Goal: Register for event/course

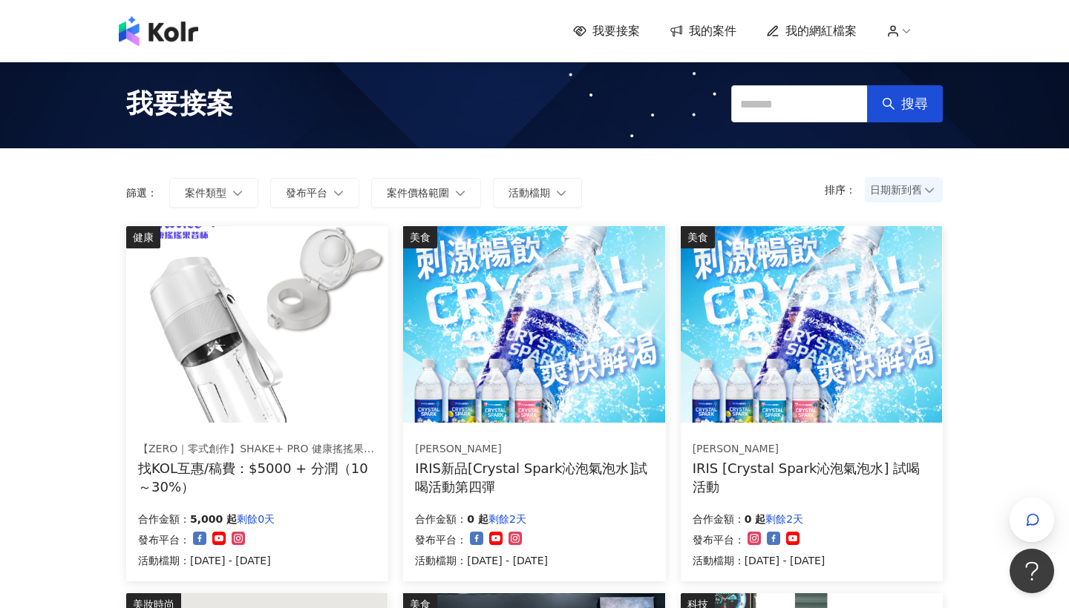
click at [896, 194] on span "日期新到舊" at bounding box center [904, 190] width 68 height 22
click at [907, 272] on div "日期新到舊" at bounding box center [903, 271] width 55 height 16
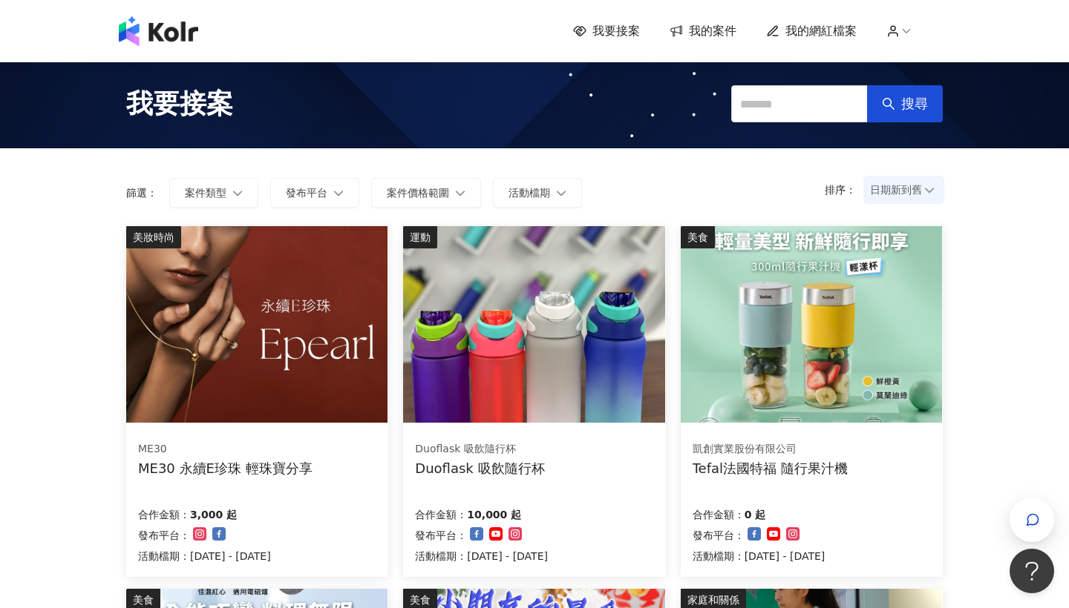
click at [258, 363] on img at bounding box center [256, 324] width 261 height 197
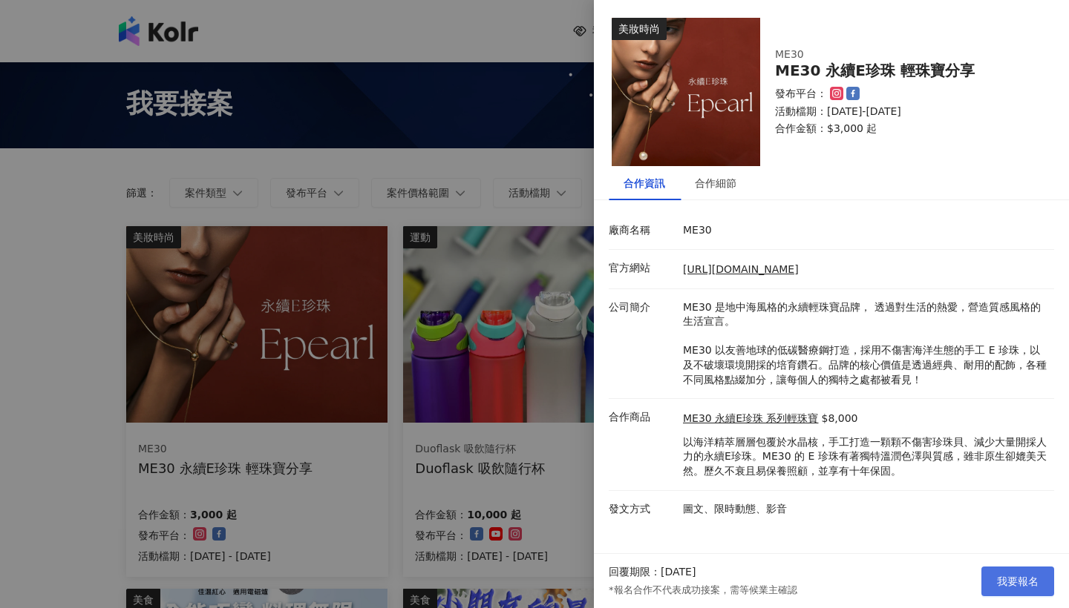
click at [1005, 584] on span "我要報名" at bounding box center [1018, 582] width 42 height 12
click at [388, 464] on div at bounding box center [534, 304] width 1069 height 608
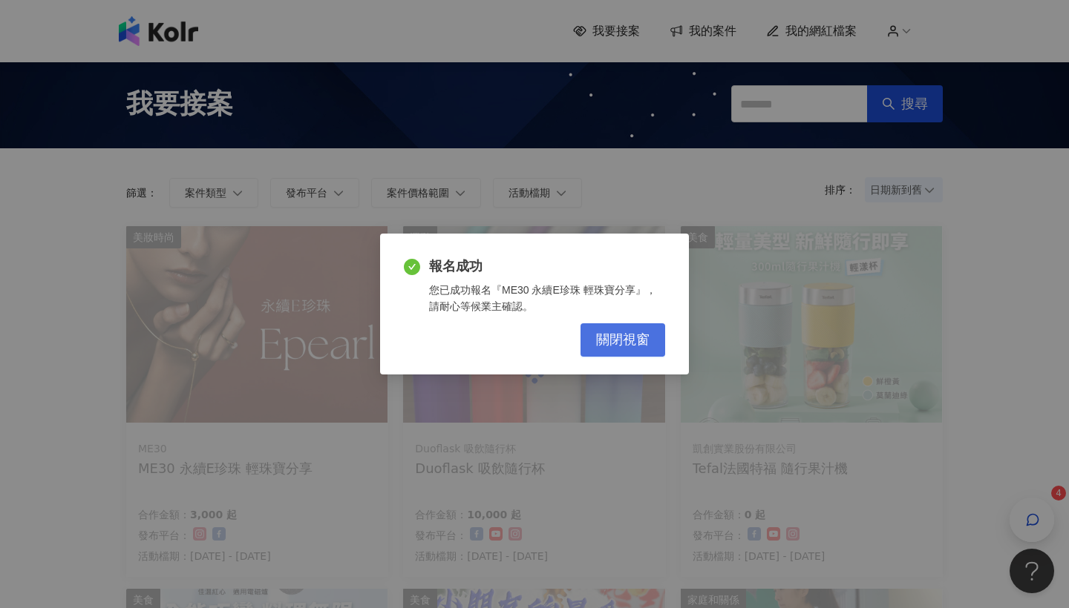
click at [600, 329] on button "關閉視窗" at bounding box center [622, 340] width 85 height 33
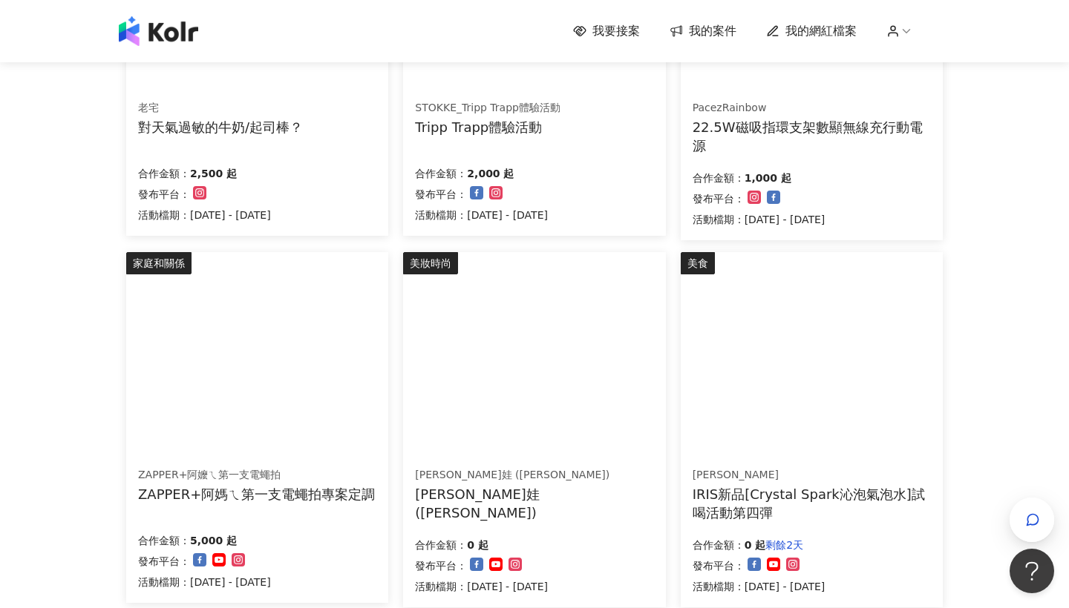
scroll to position [919, 0]
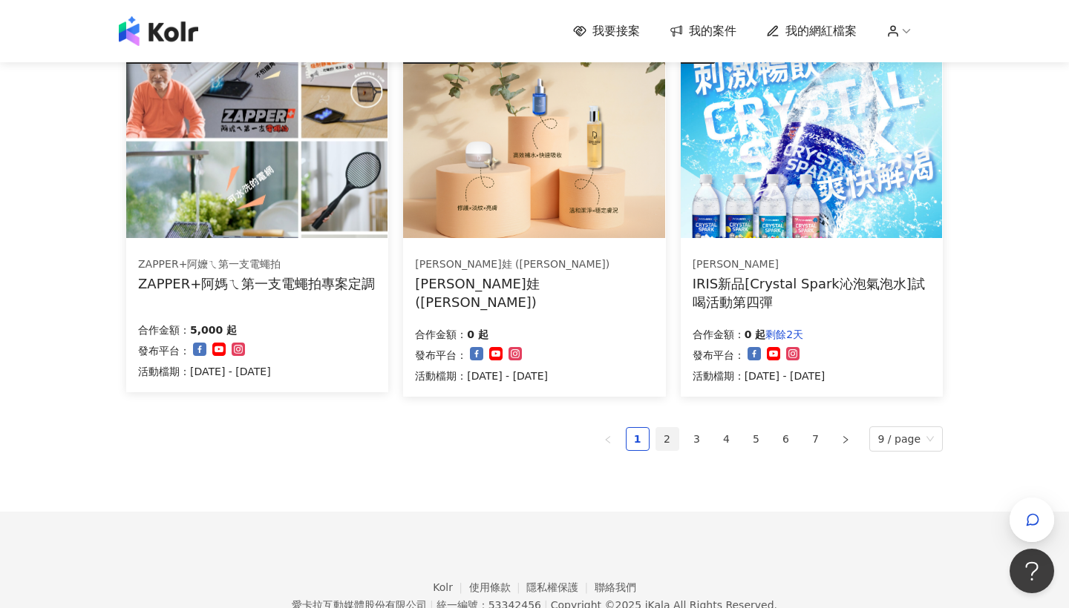
click at [671, 433] on link "2" at bounding box center [667, 439] width 22 height 22
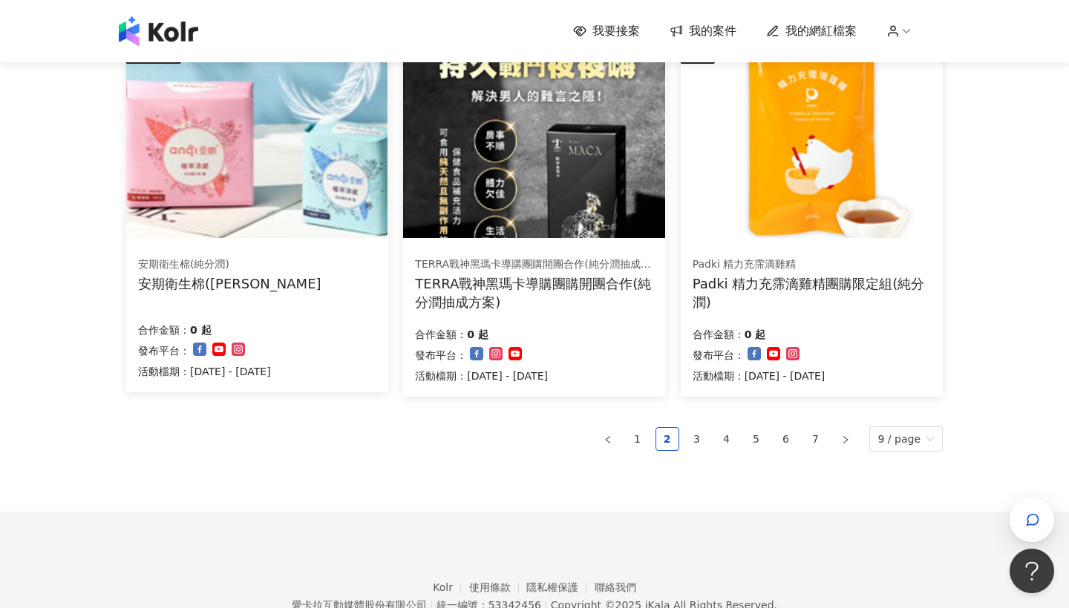
click at [700, 31] on span "我的案件" at bounding box center [712, 31] width 47 height 16
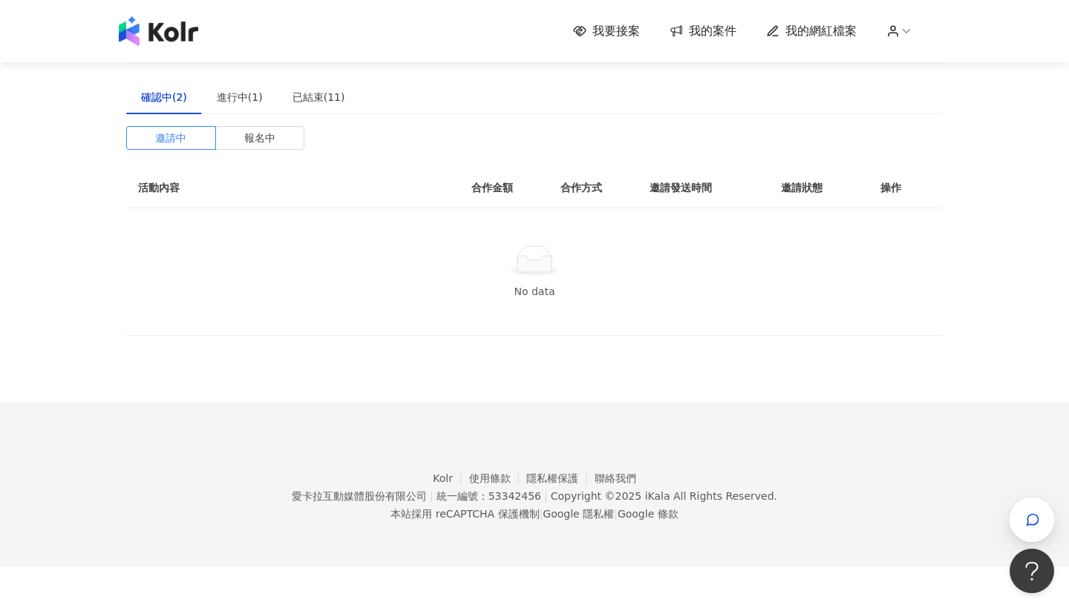
click at [601, 25] on span "我要接案" at bounding box center [615, 31] width 47 height 16
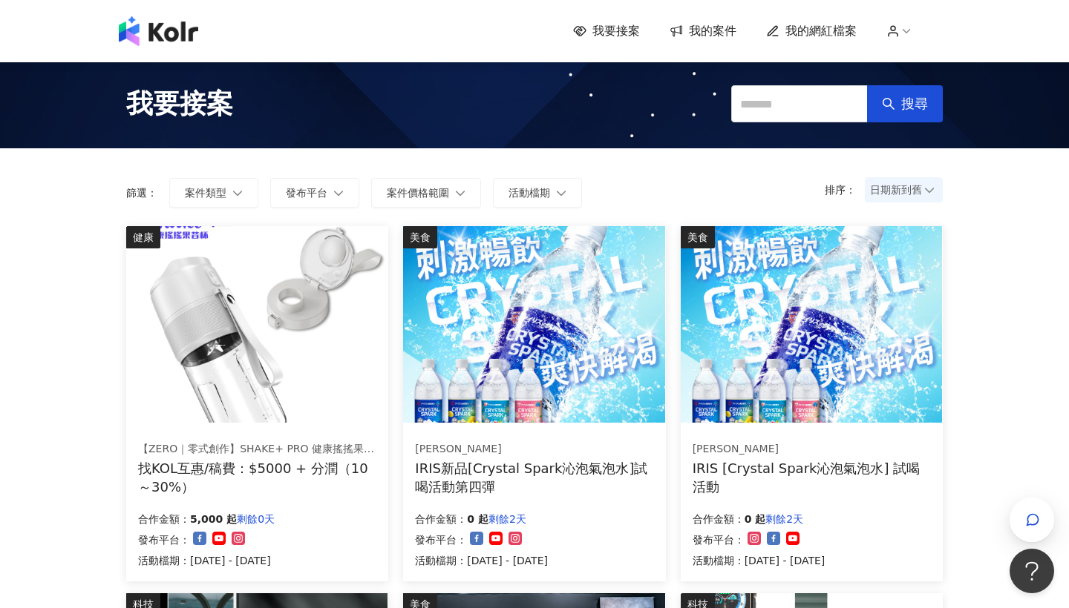
click at [843, 30] on span "我的網紅檔案" at bounding box center [820, 31] width 71 height 16
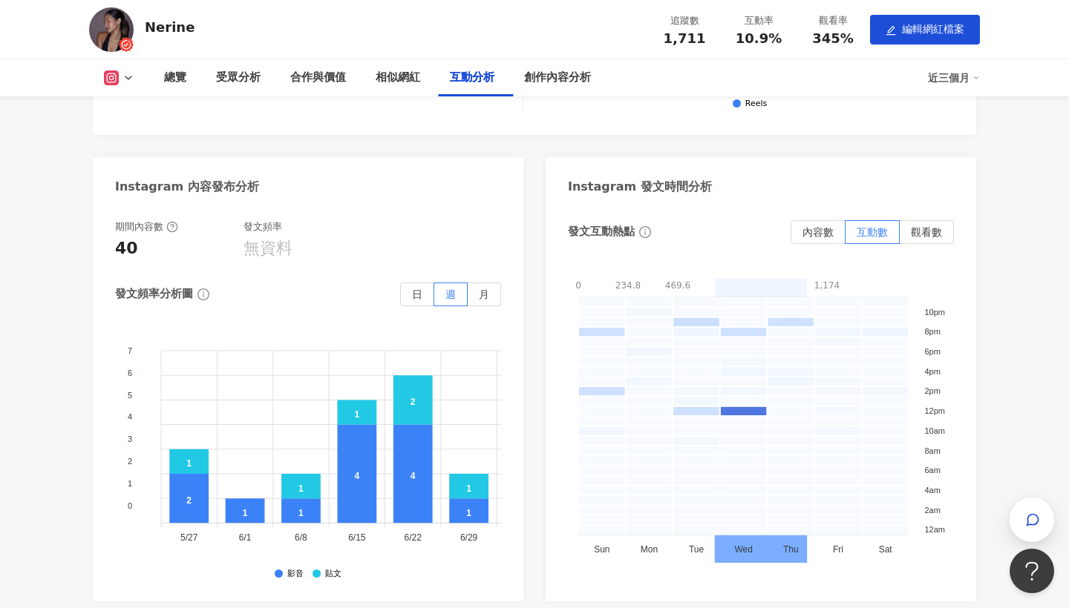
scroll to position [3101, 0]
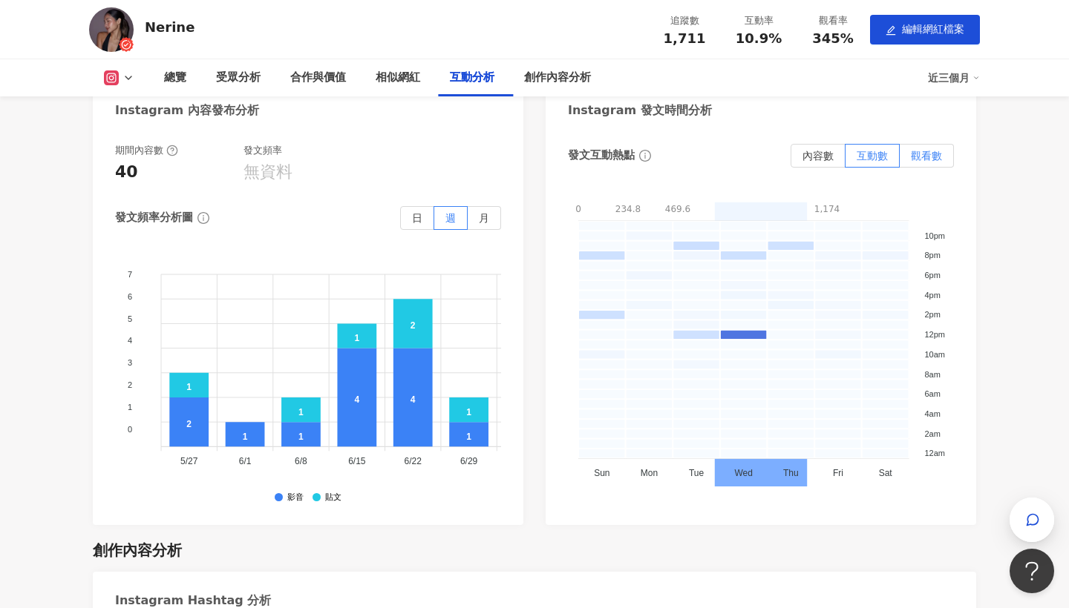
click at [930, 150] on span "觀看數" at bounding box center [925, 156] width 31 height 12
click at [885, 144] on label "互動數" at bounding box center [872, 156] width 54 height 24
